Goal: Task Accomplishment & Management: Manage account settings

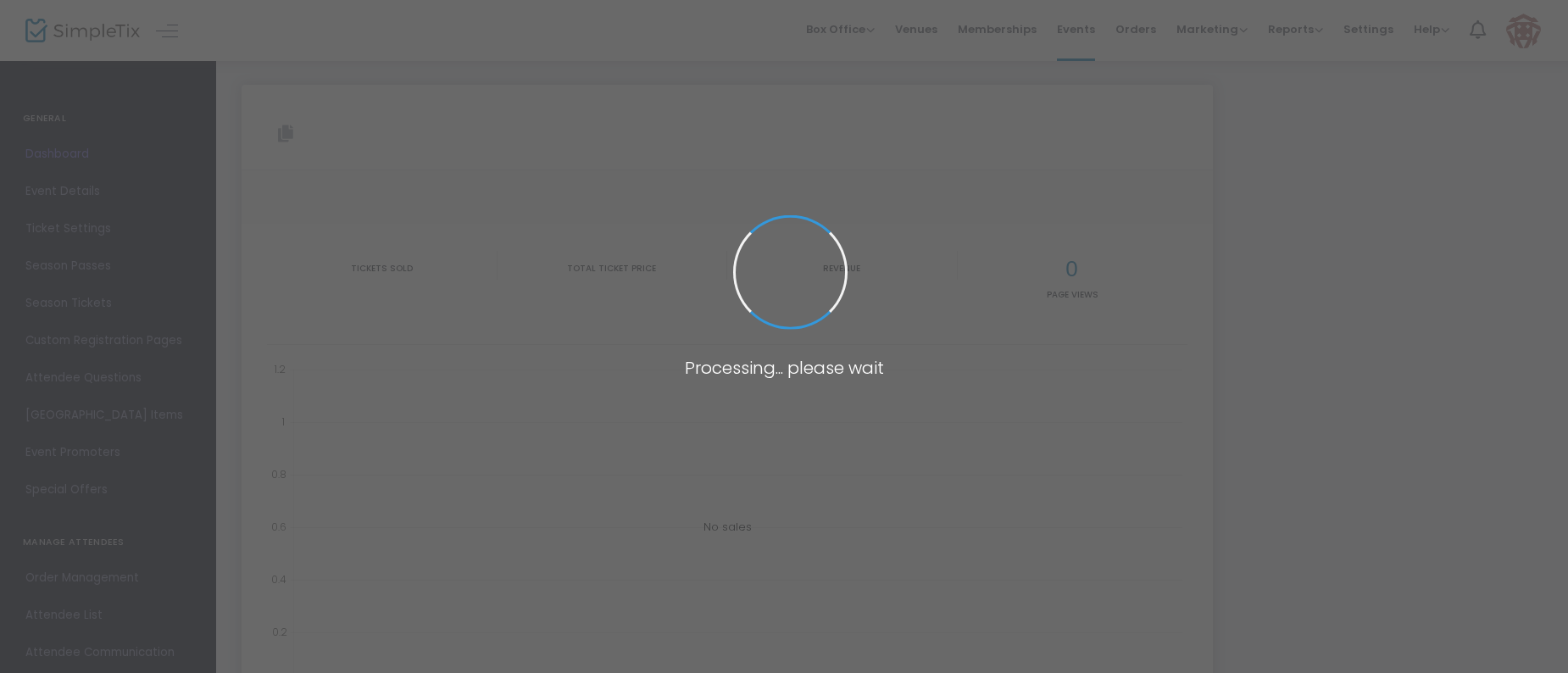
type input "[URL][DOMAIN_NAME]"
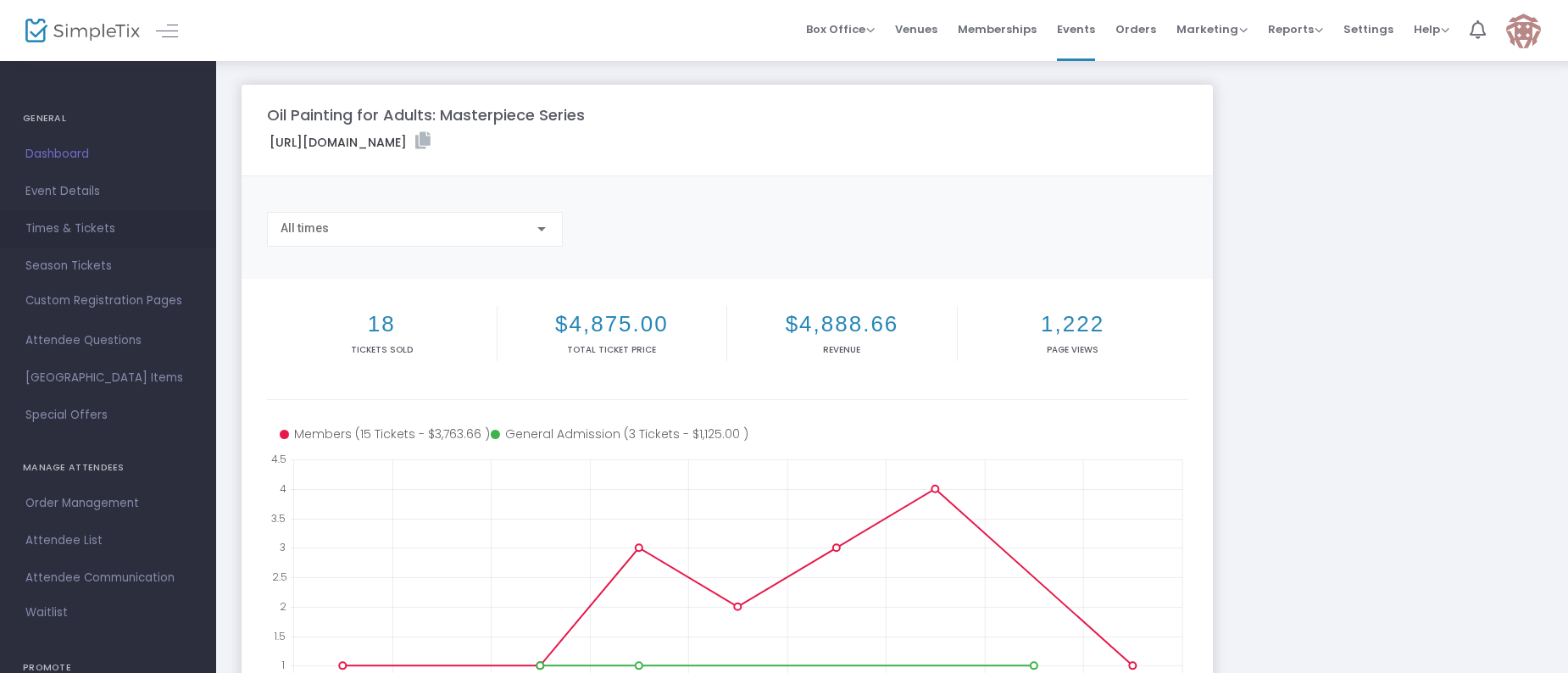
click at [72, 237] on span "Times & Tickets" at bounding box center [107, 228] width 165 height 22
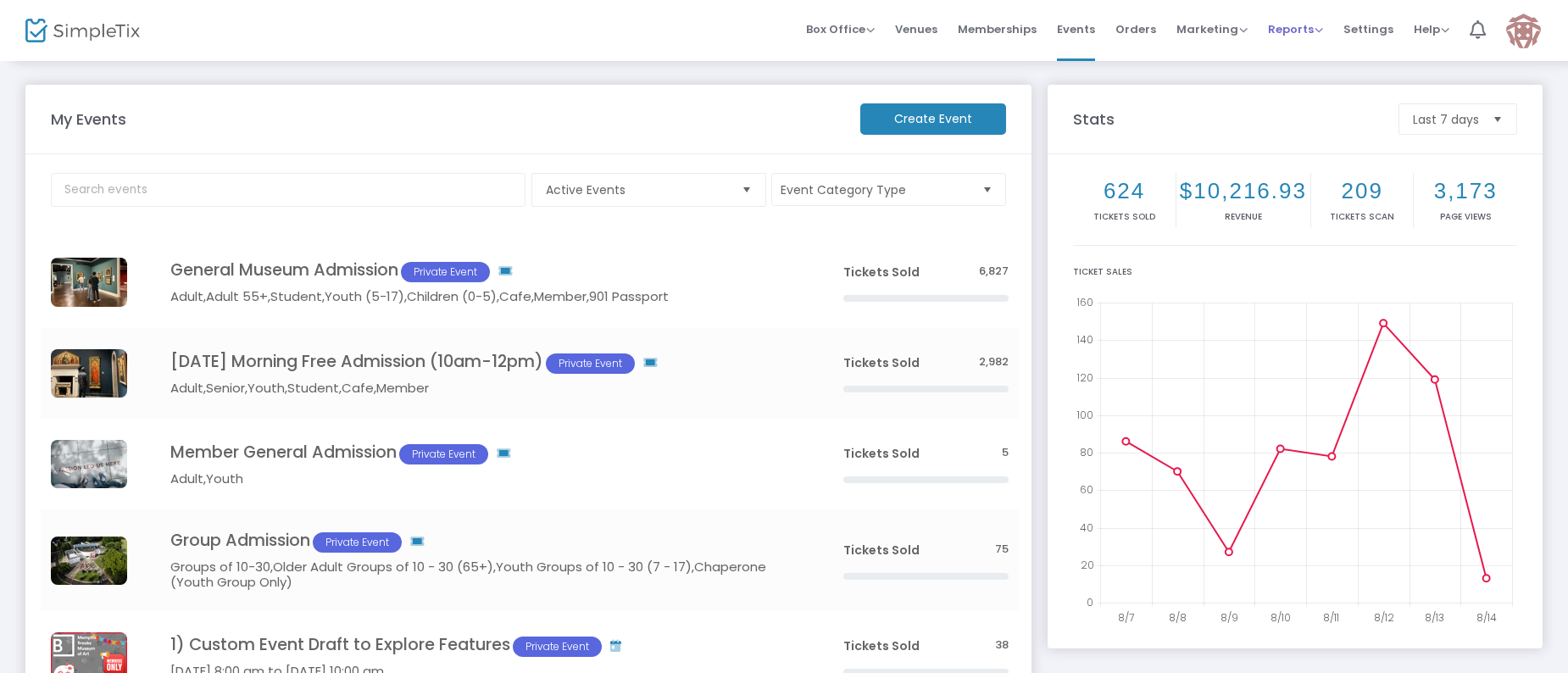
click at [1282, 33] on span "Reports" at bounding box center [1295, 29] width 55 height 16
